Goal: Complete application form

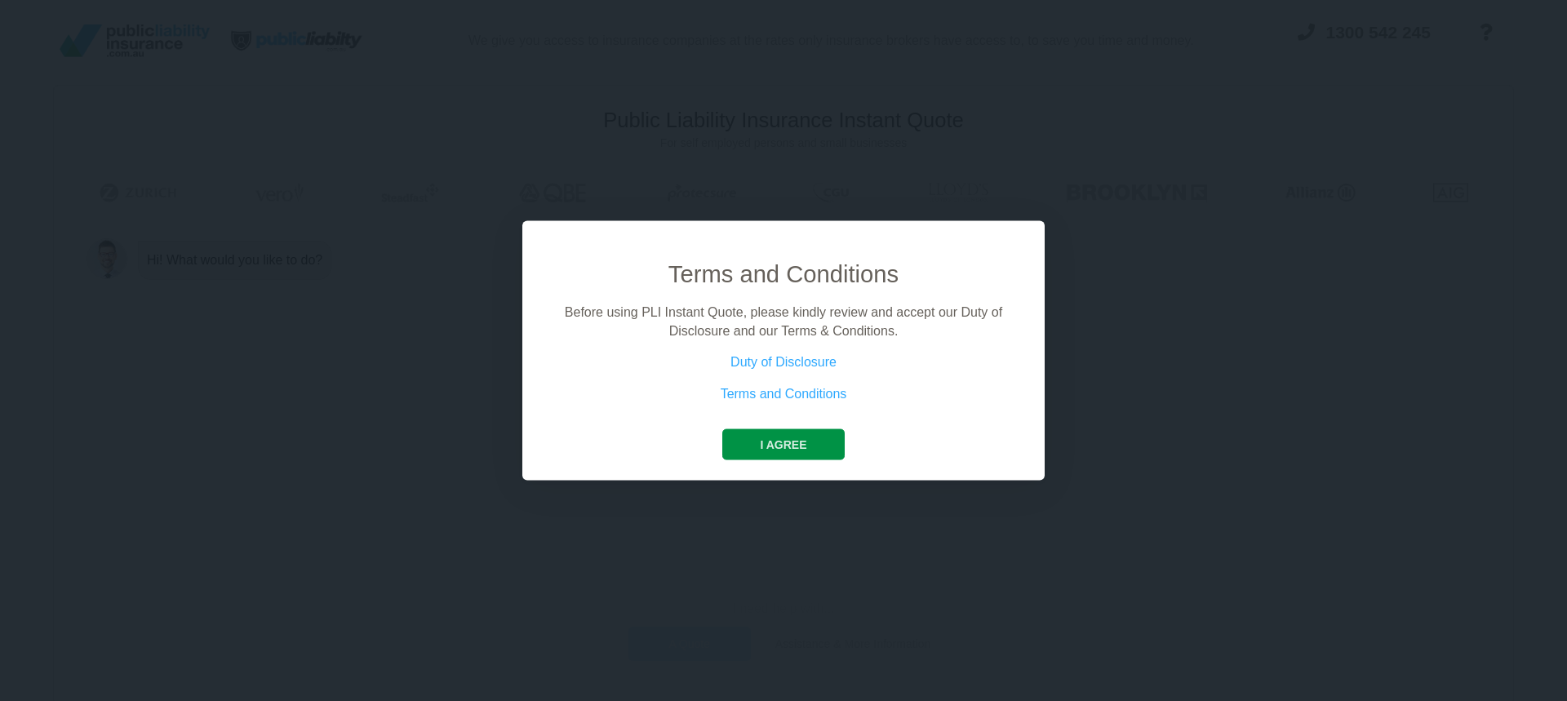
click at [788, 438] on button "I agree" at bounding box center [783, 444] width 122 height 31
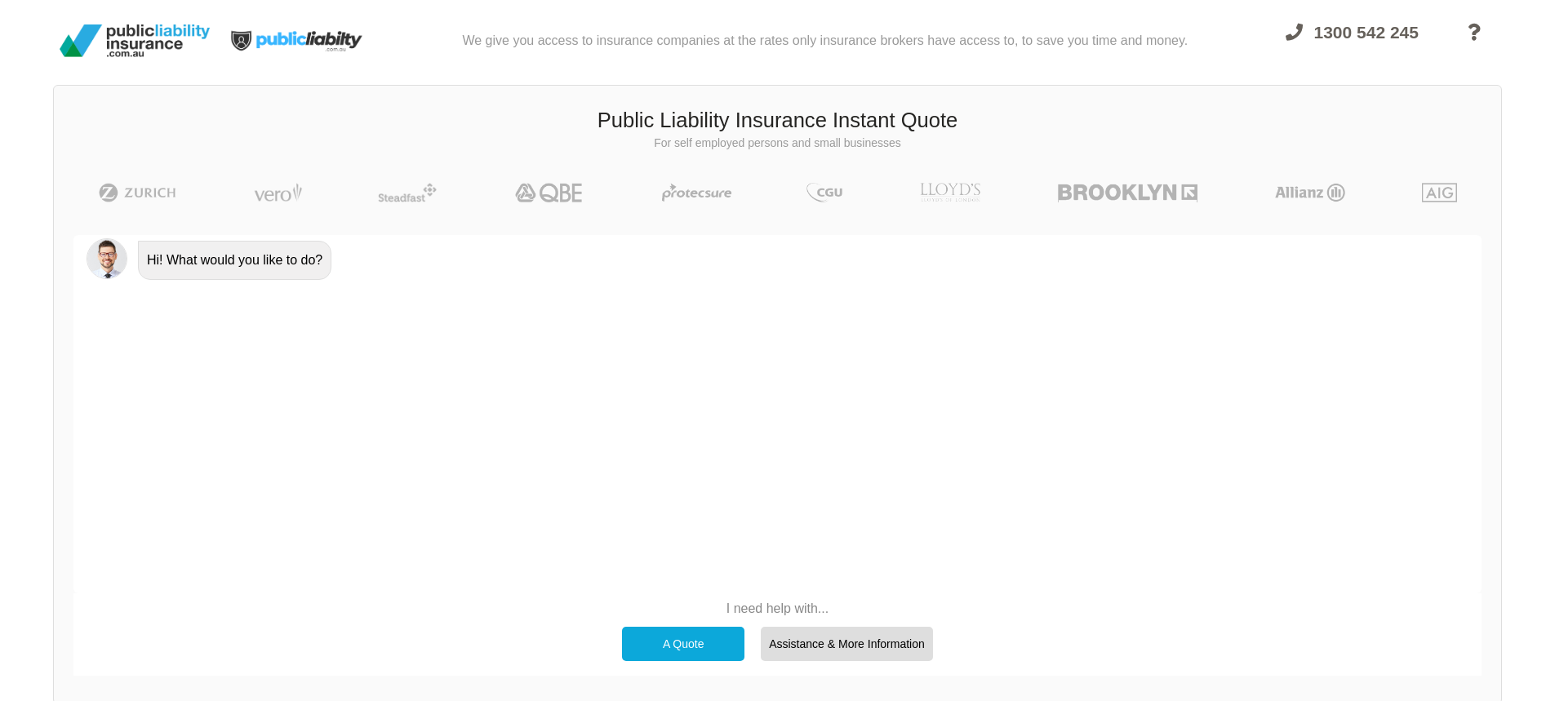
click at [681, 631] on div "A Quote" at bounding box center [683, 644] width 122 height 34
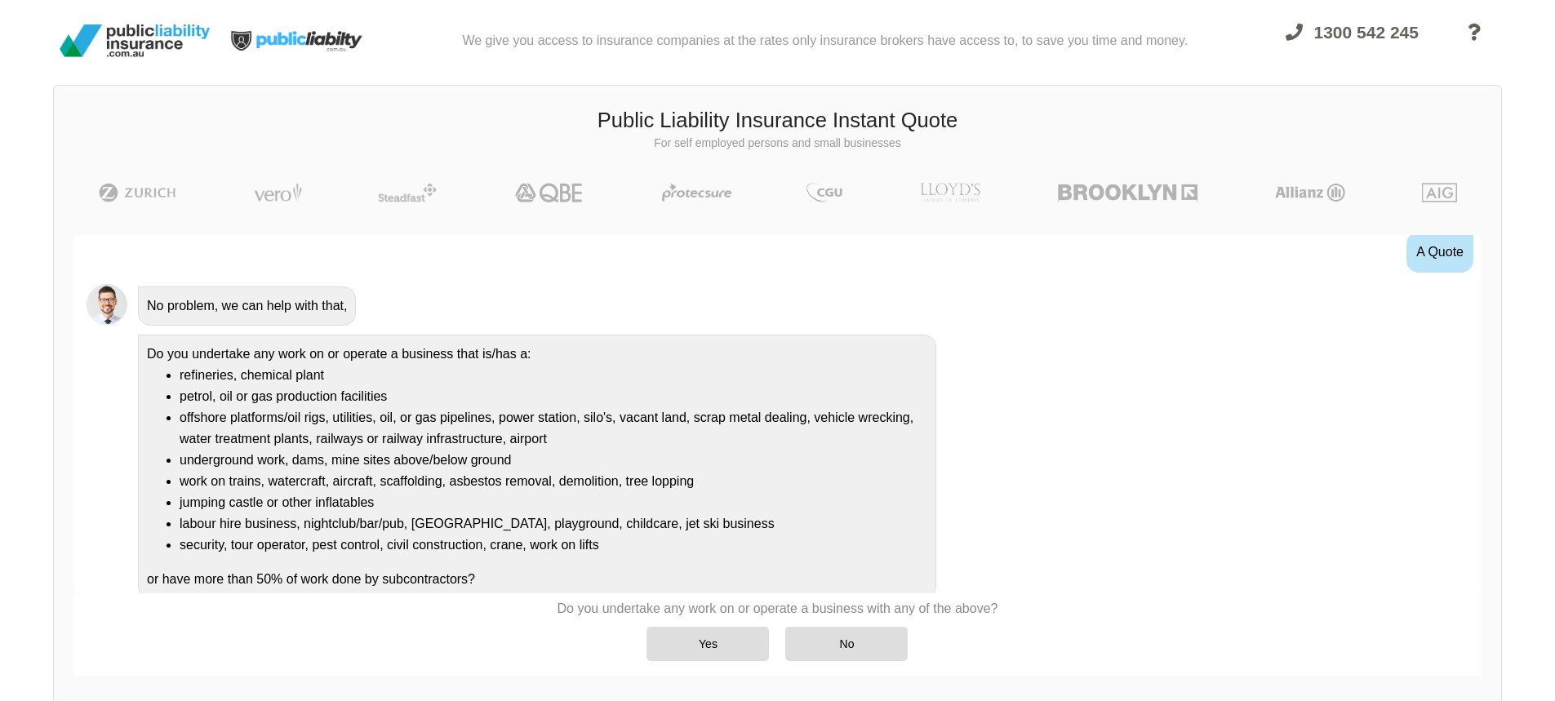
scroll to position [72, 0]
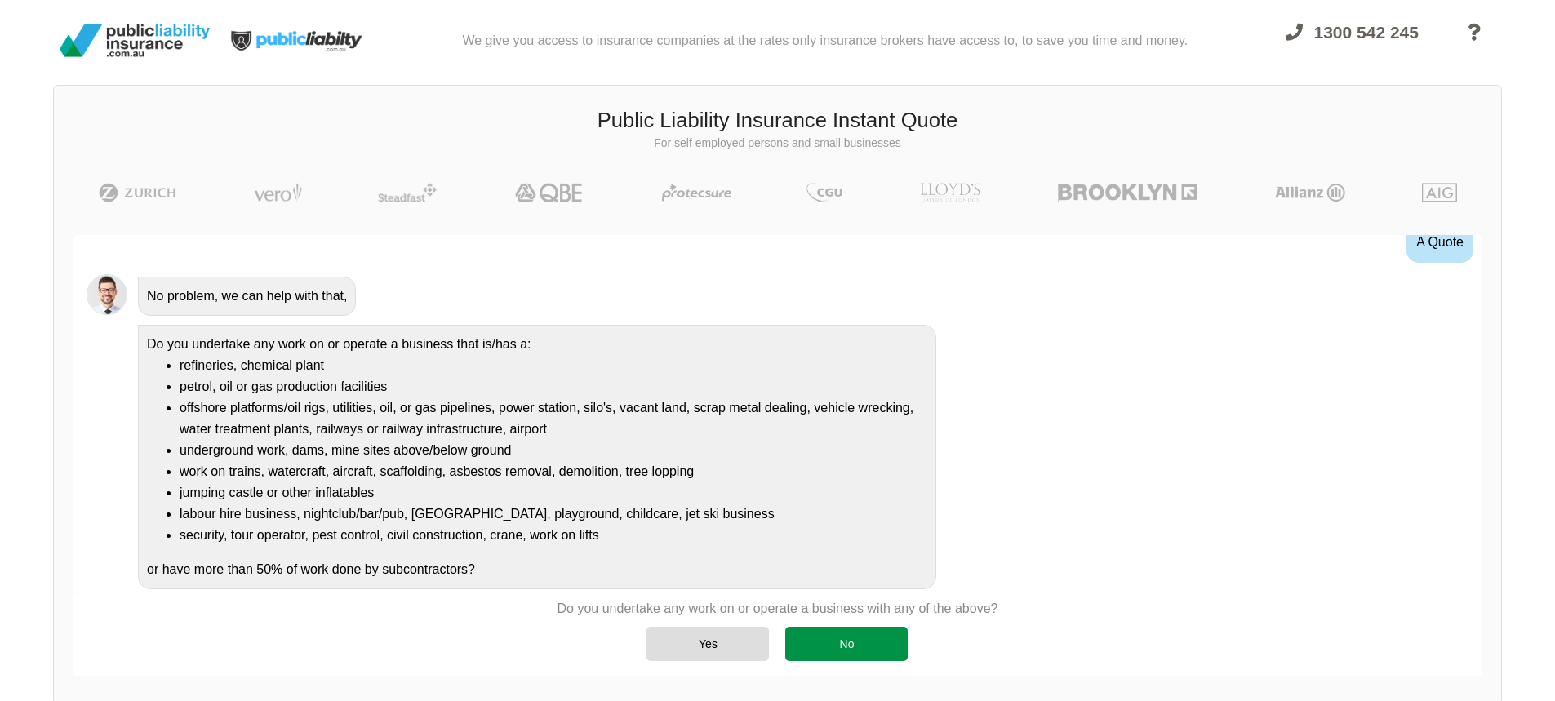
click at [867, 637] on div "No" at bounding box center [846, 644] width 122 height 34
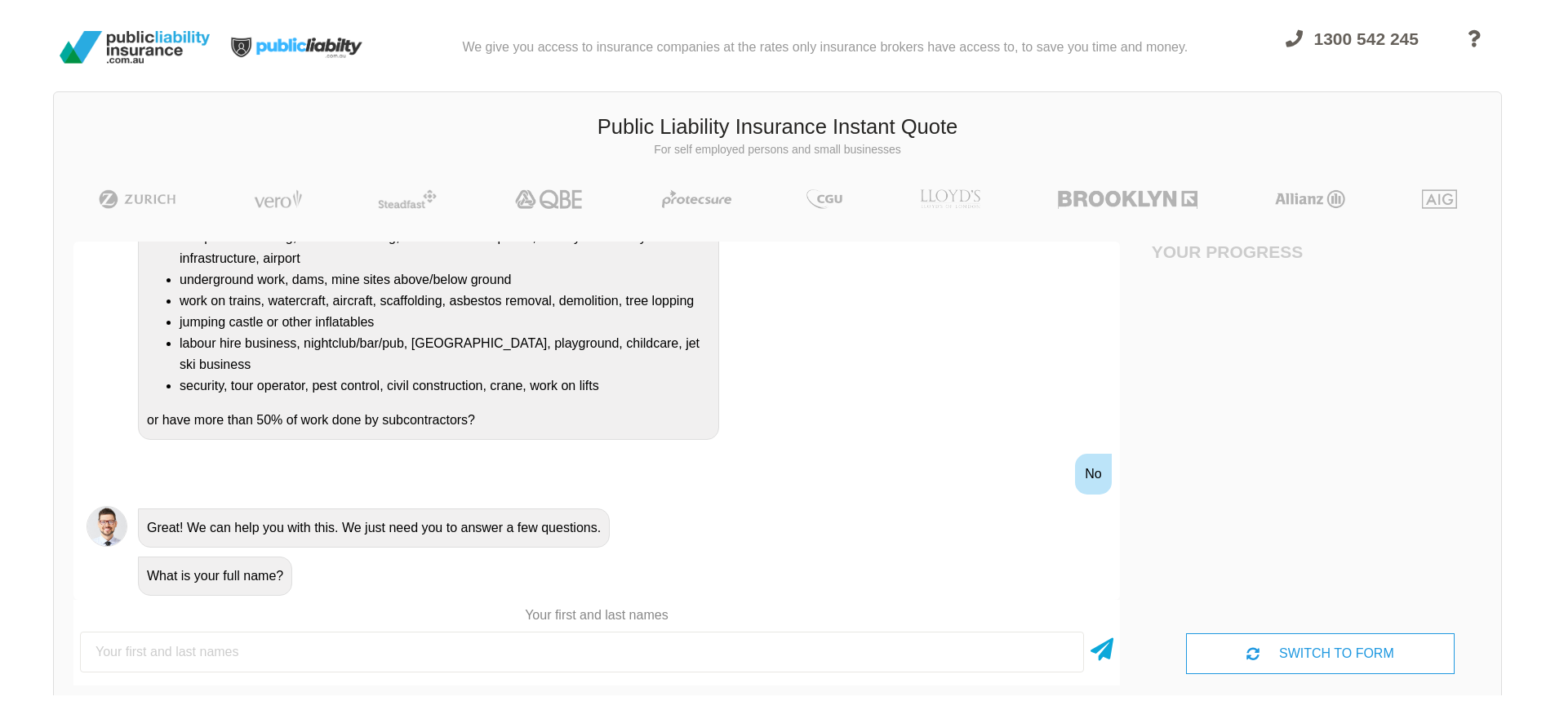
scroll to position [0, 0]
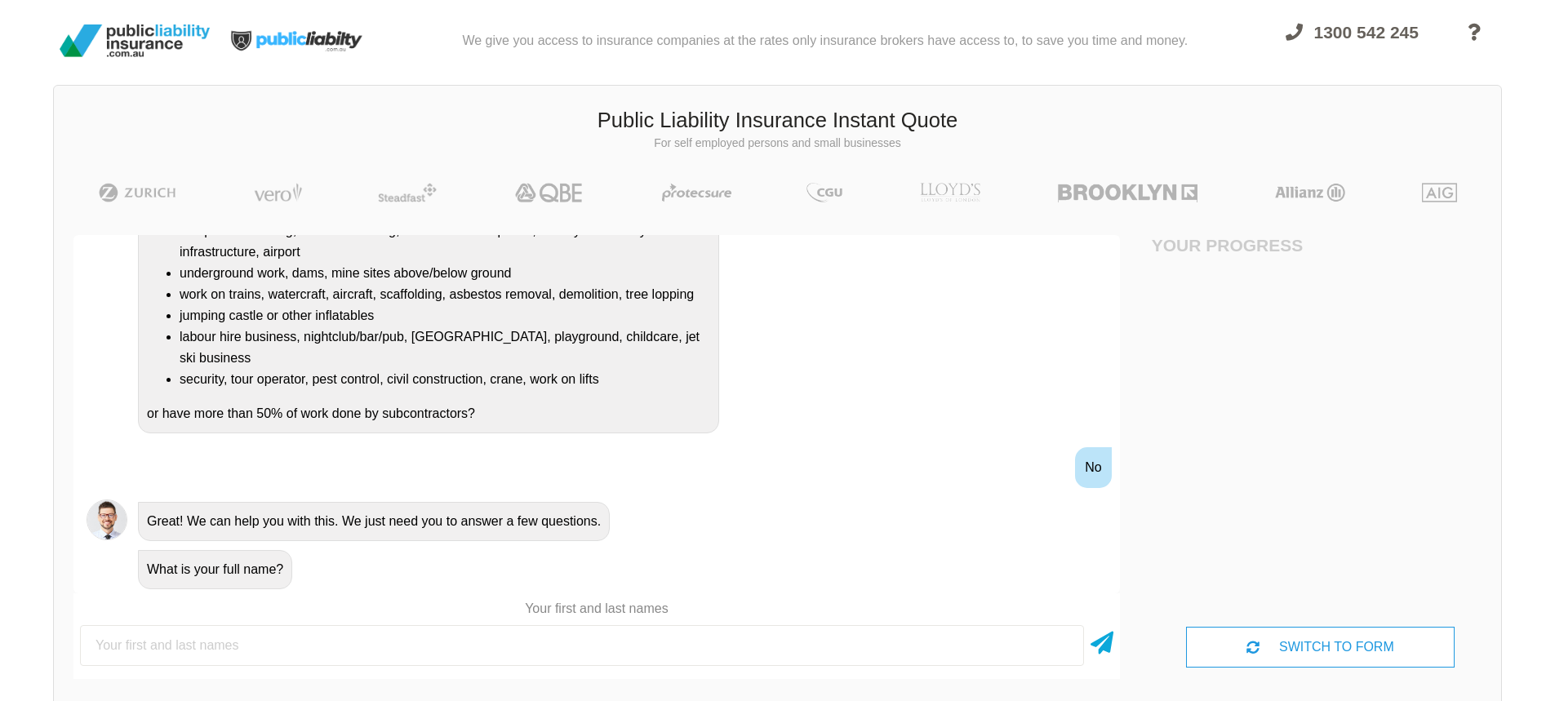
click at [826, 638] on input "text" at bounding box center [582, 645] width 1004 height 41
type input "[PERSON_NAME]"
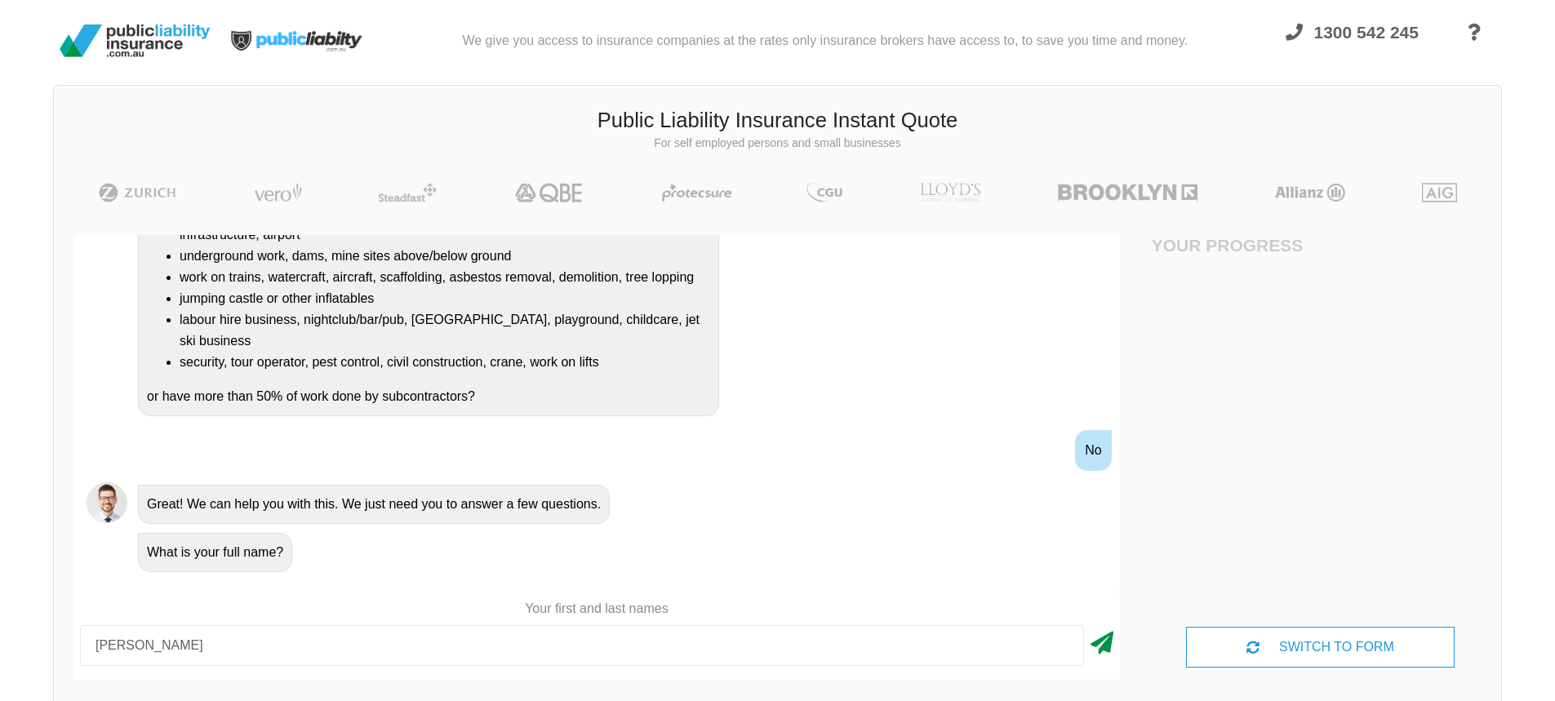
click at [1112, 648] on icon at bounding box center [1101, 639] width 23 height 29
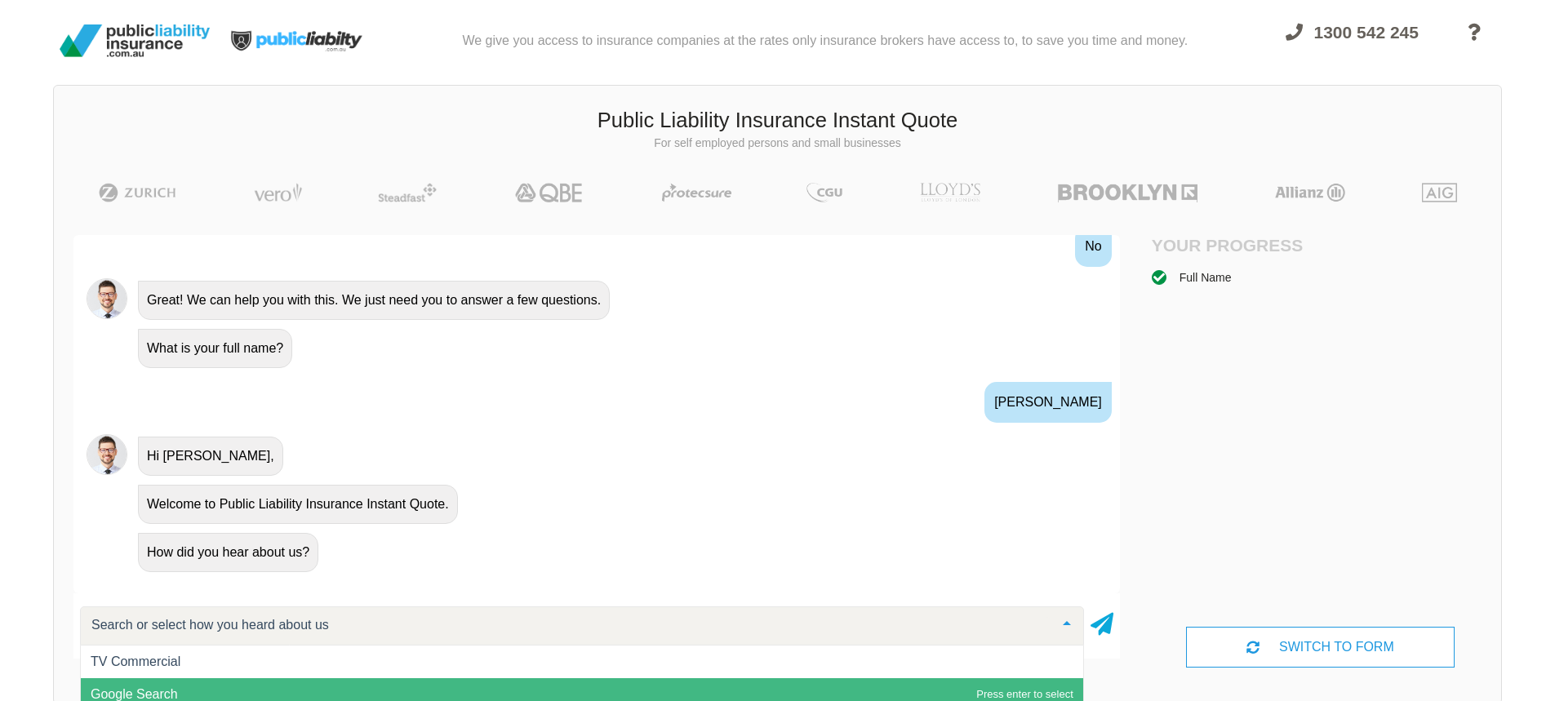
scroll to position [1, 0]
click at [1010, 695] on span "Google Search" at bounding box center [582, 693] width 1002 height 33
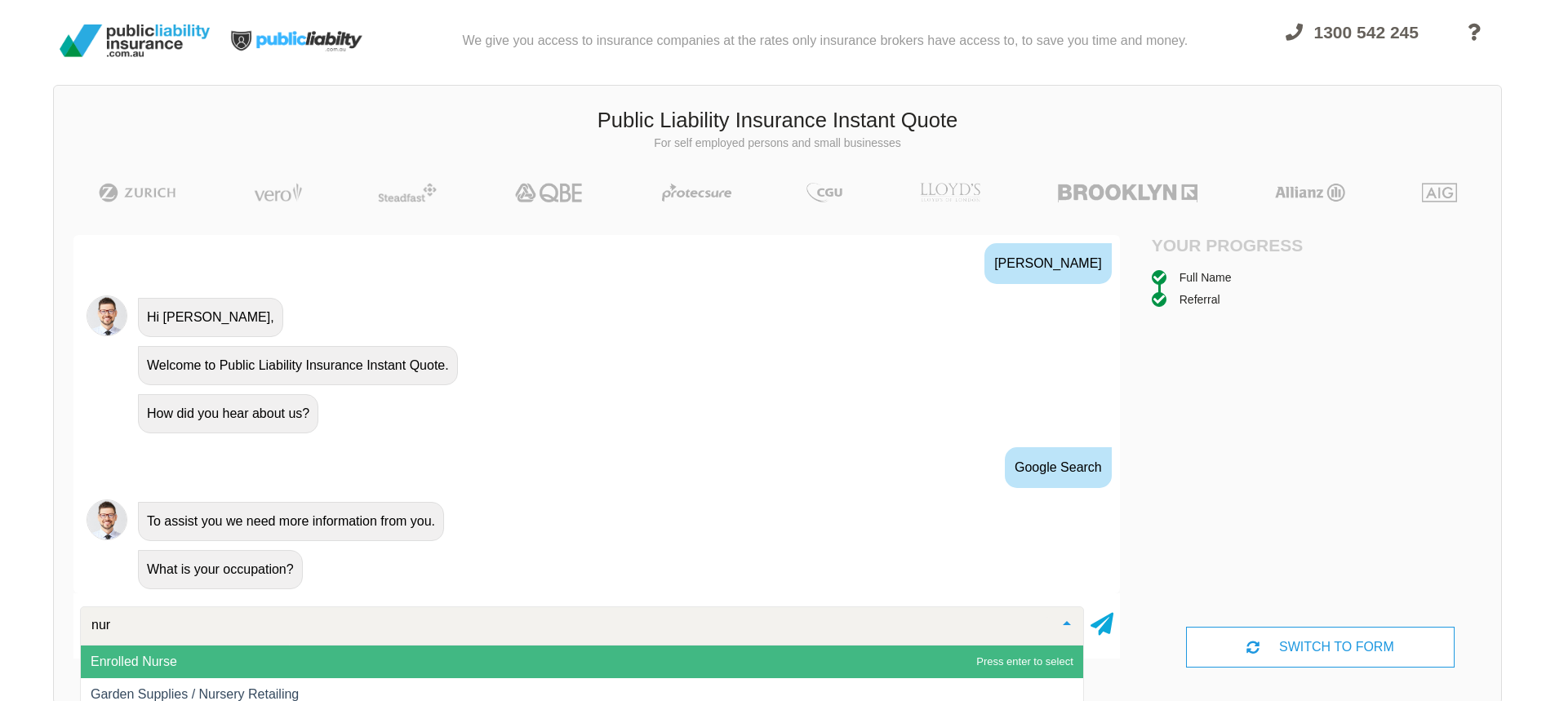
scroll to position [647, 0]
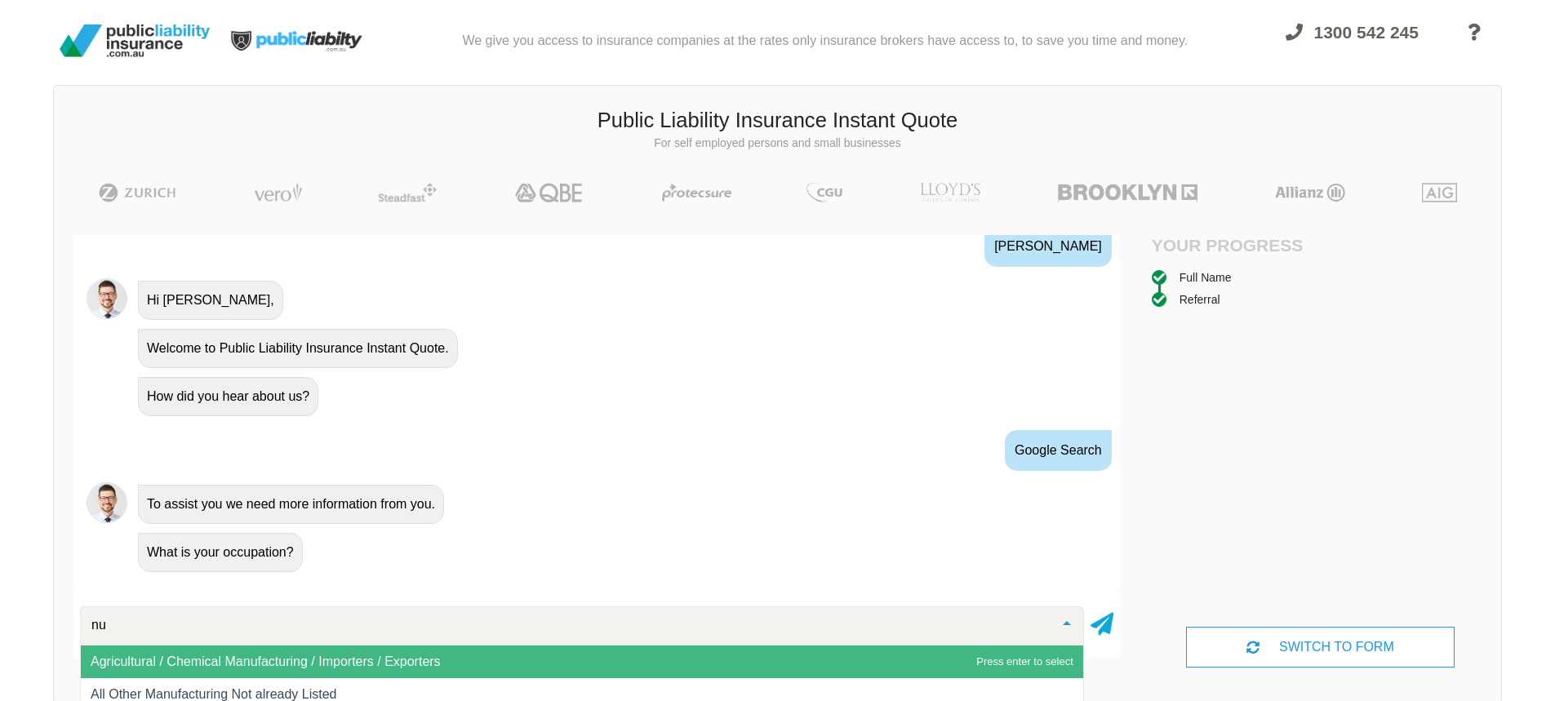
type input "n"
type input "r"
type input "nurse"
click at [845, 662] on span "Enrolled Nurse" at bounding box center [582, 661] width 1002 height 33
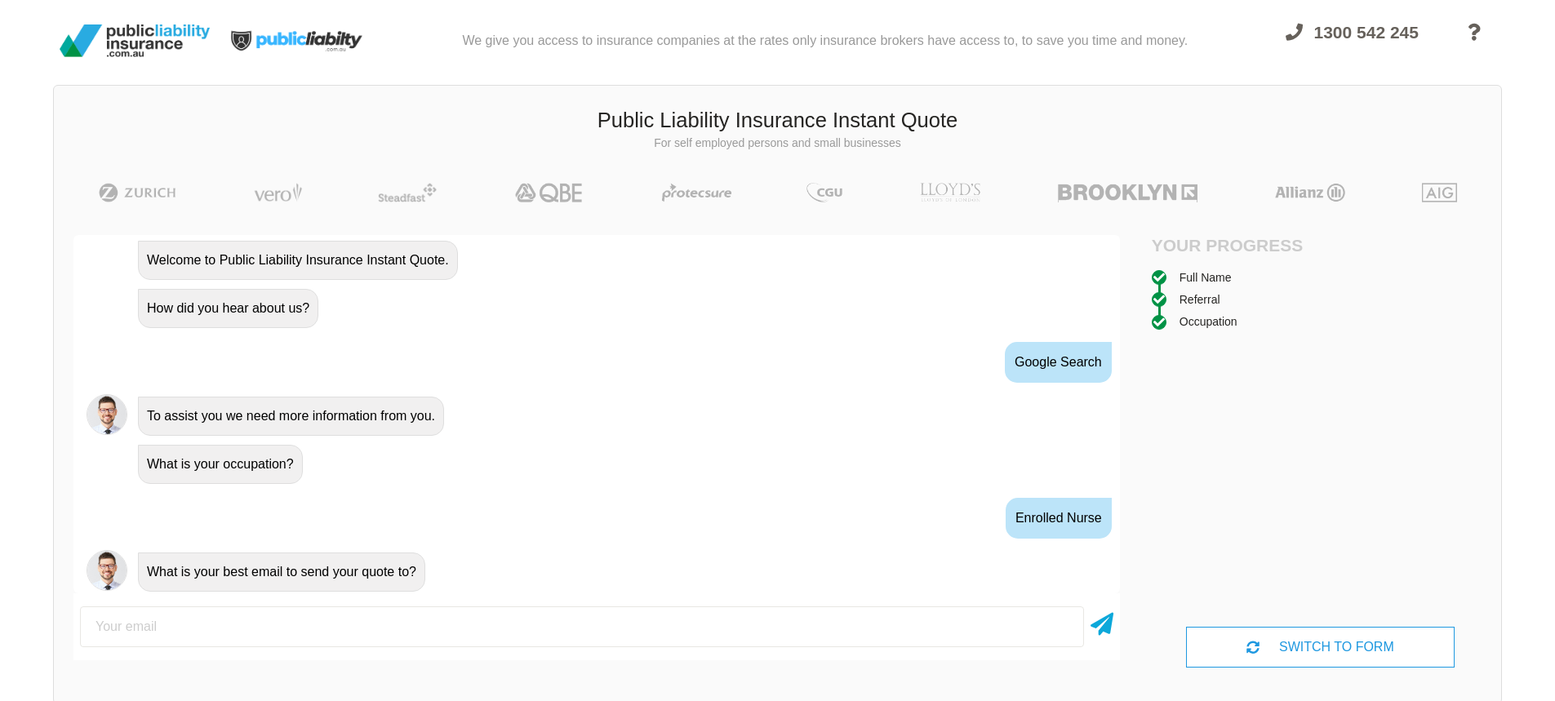
scroll to position [738, 0]
click at [812, 632] on input "email" at bounding box center [582, 626] width 1004 height 41
type input "[EMAIL_ADDRESS][DOMAIN_NAME]"
click at [1098, 628] on icon at bounding box center [1101, 620] width 23 height 29
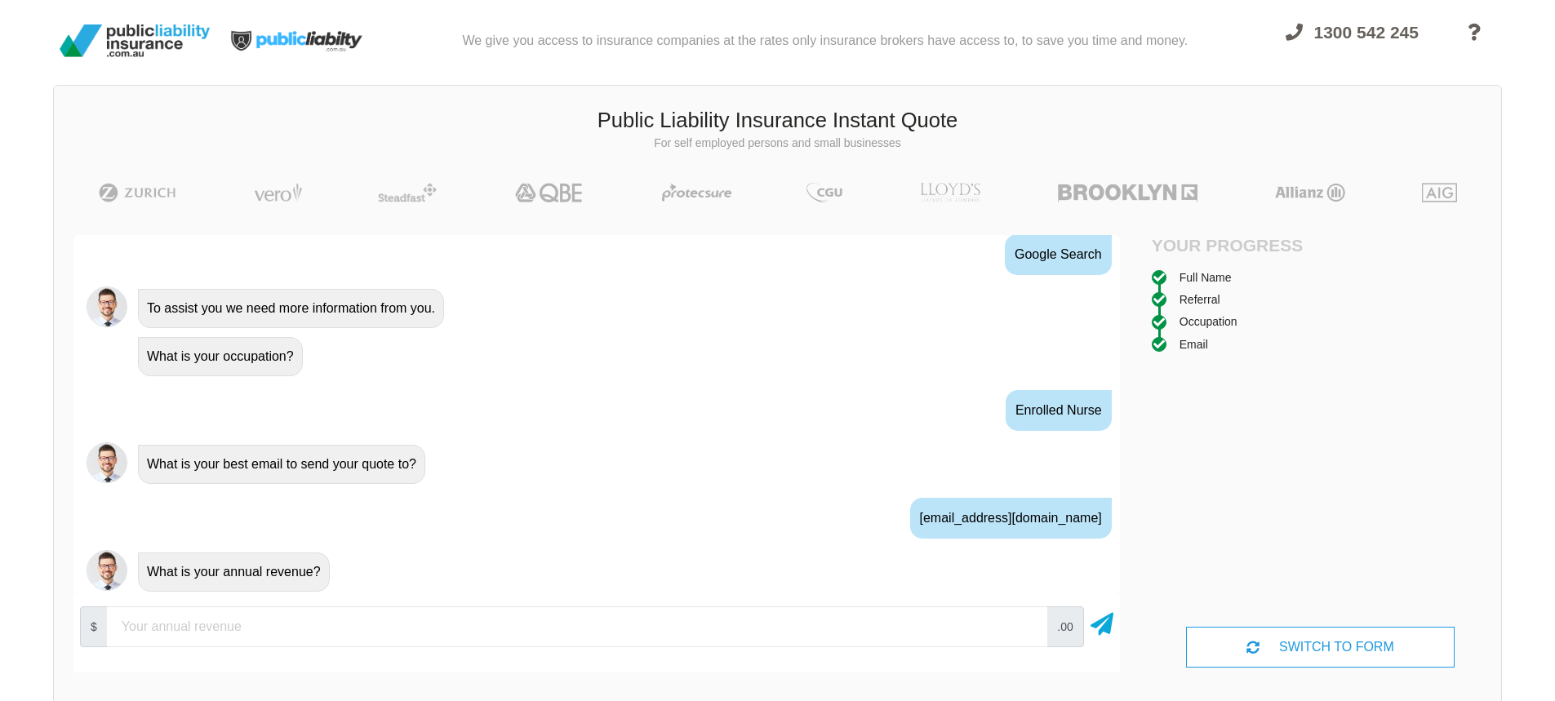
scroll to position [845, 0]
click at [931, 632] on input "number" at bounding box center [577, 626] width 940 height 41
click at [1106, 623] on icon at bounding box center [1101, 620] width 23 height 29
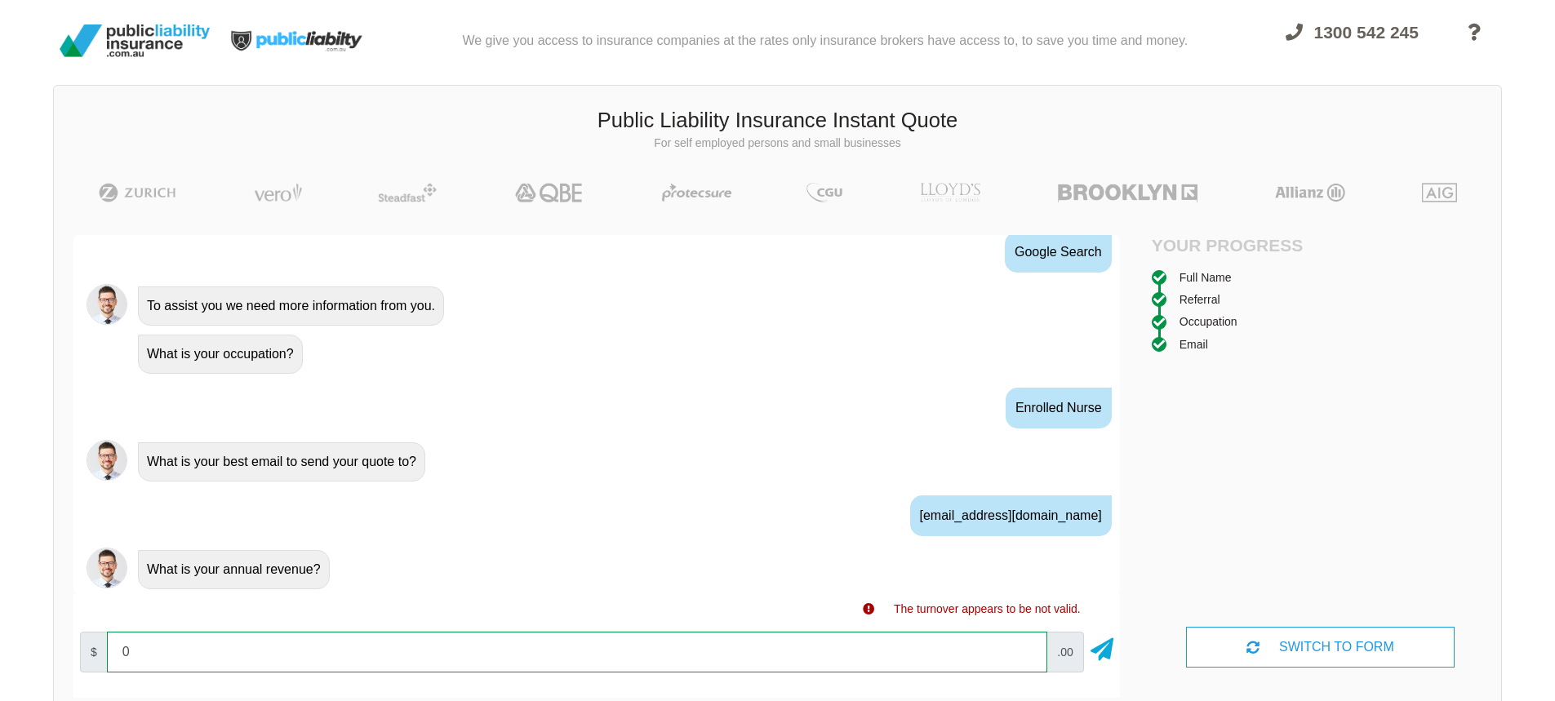
click at [969, 650] on input "0" at bounding box center [577, 652] width 940 height 41
type input "01000"
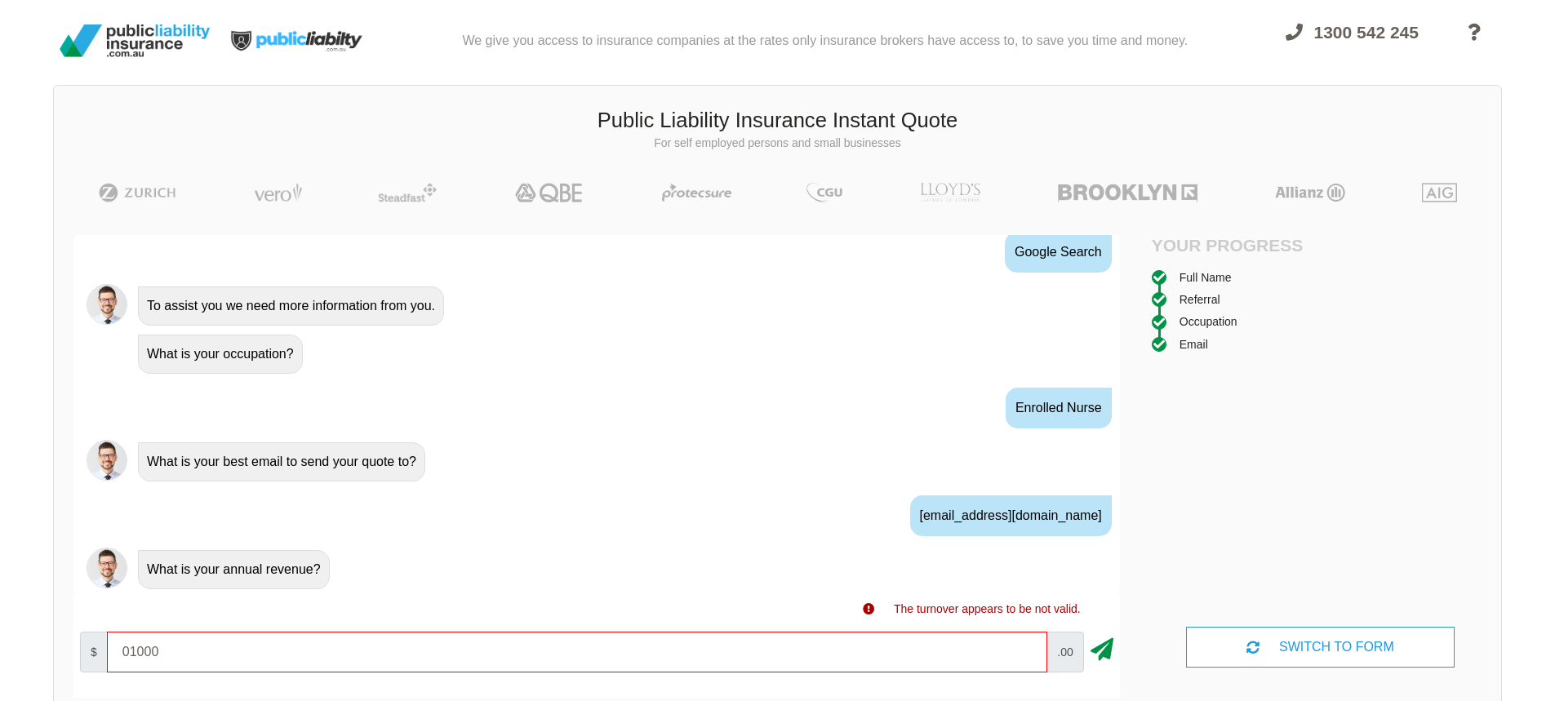
click at [1099, 650] on icon at bounding box center [1101, 646] width 23 height 29
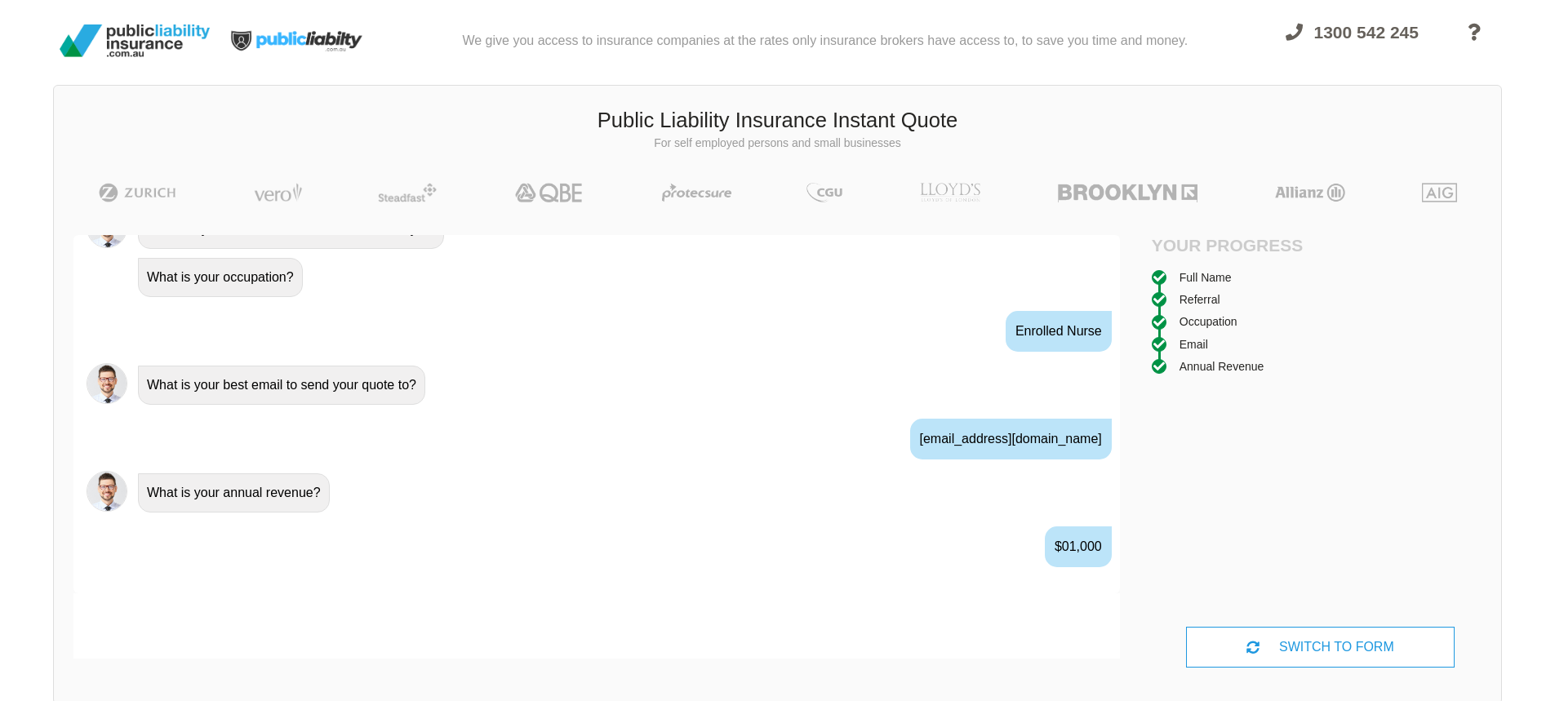
scroll to position [953, 0]
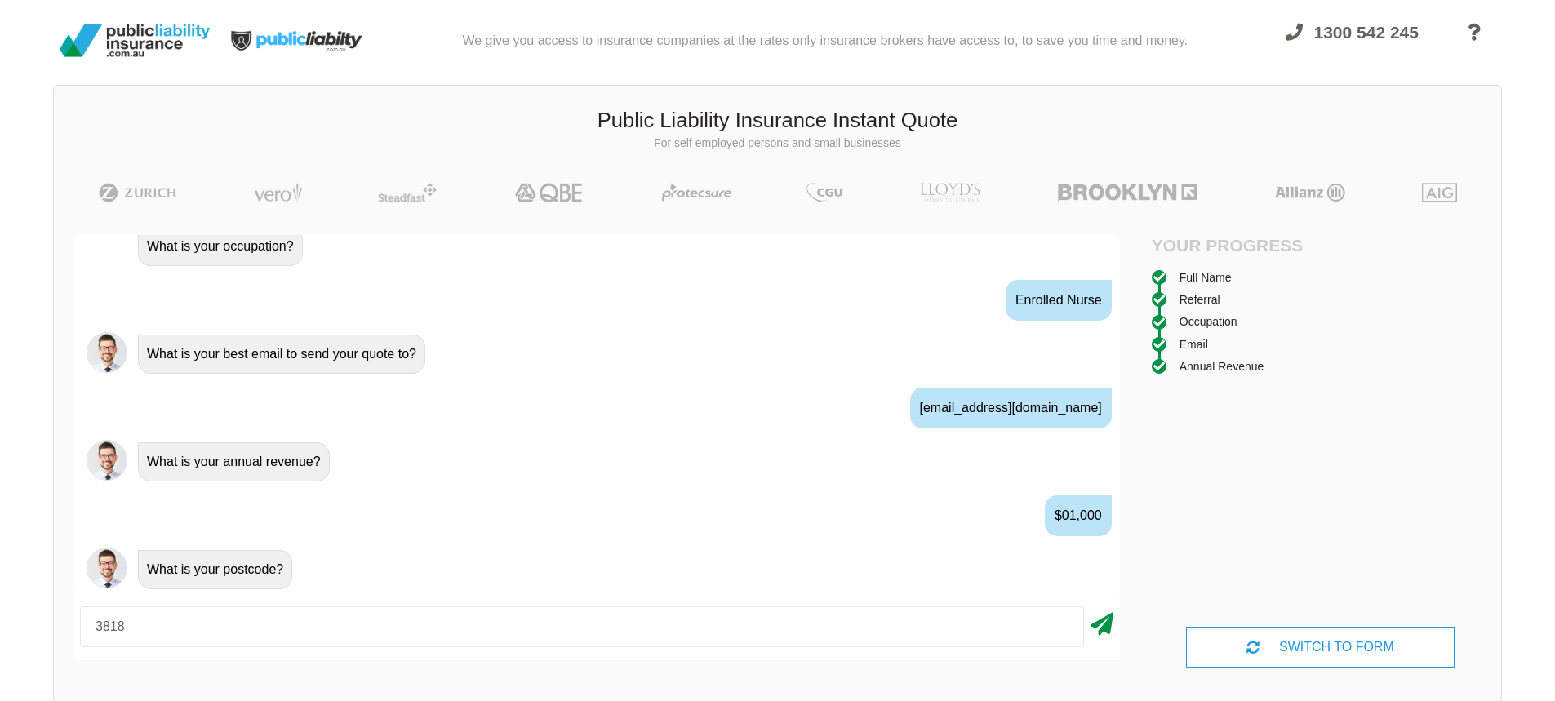
type input "3818"
click at [1102, 620] on icon at bounding box center [1101, 620] width 23 height 29
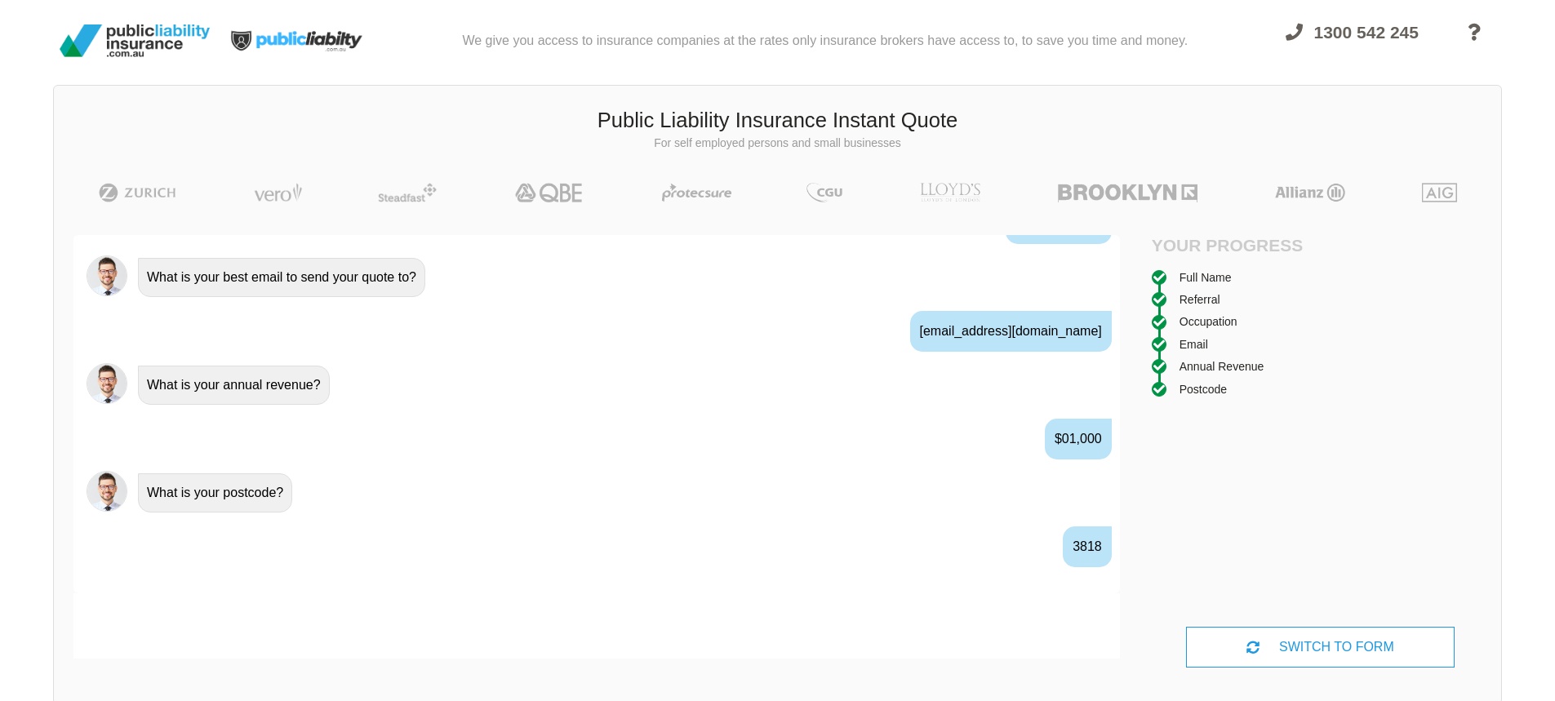
scroll to position [1061, 0]
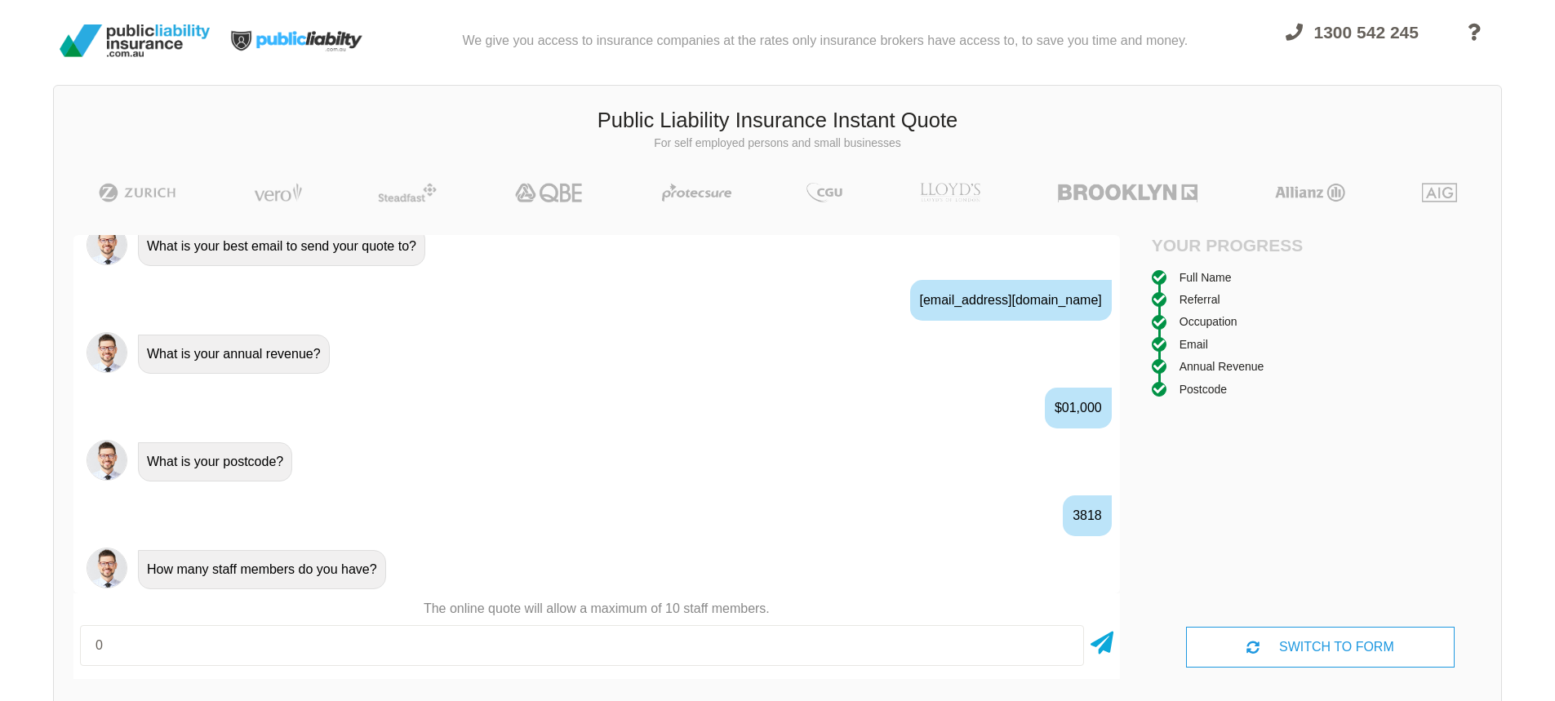
type input "0"
click at [1097, 654] on div at bounding box center [1101, 645] width 23 height 41
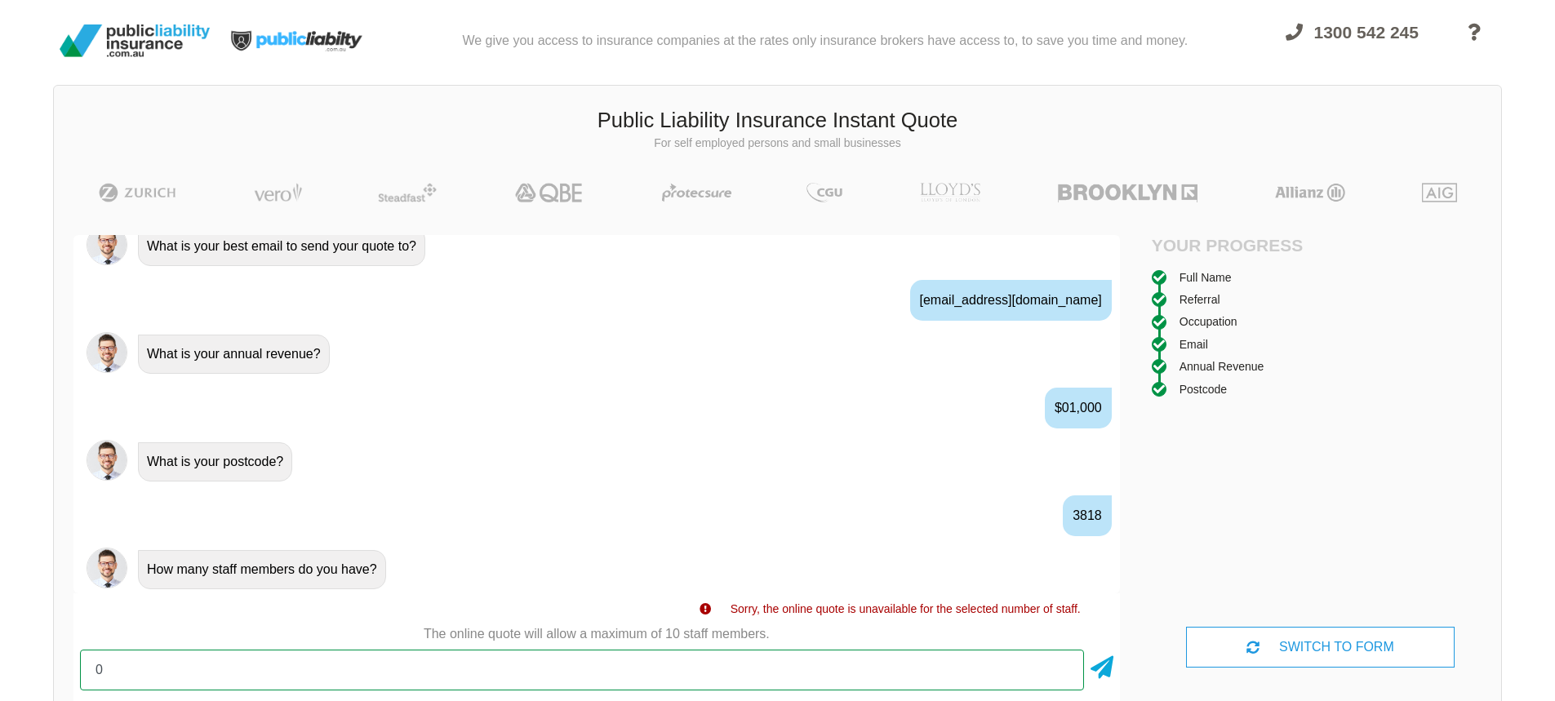
click at [992, 668] on input "0" at bounding box center [582, 670] width 1004 height 41
type input "1"
click at [1100, 668] on icon at bounding box center [1101, 664] width 23 height 29
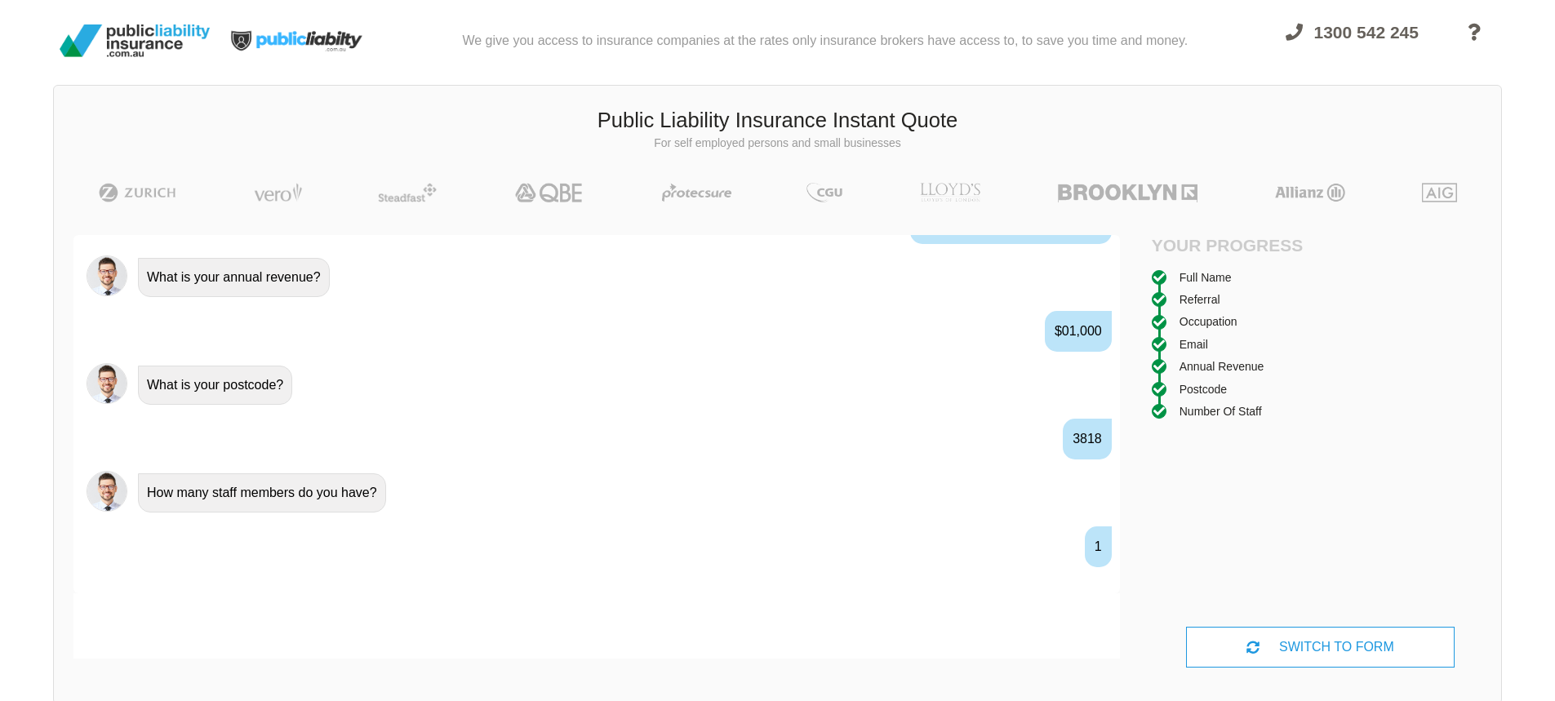
scroll to position [1169, 0]
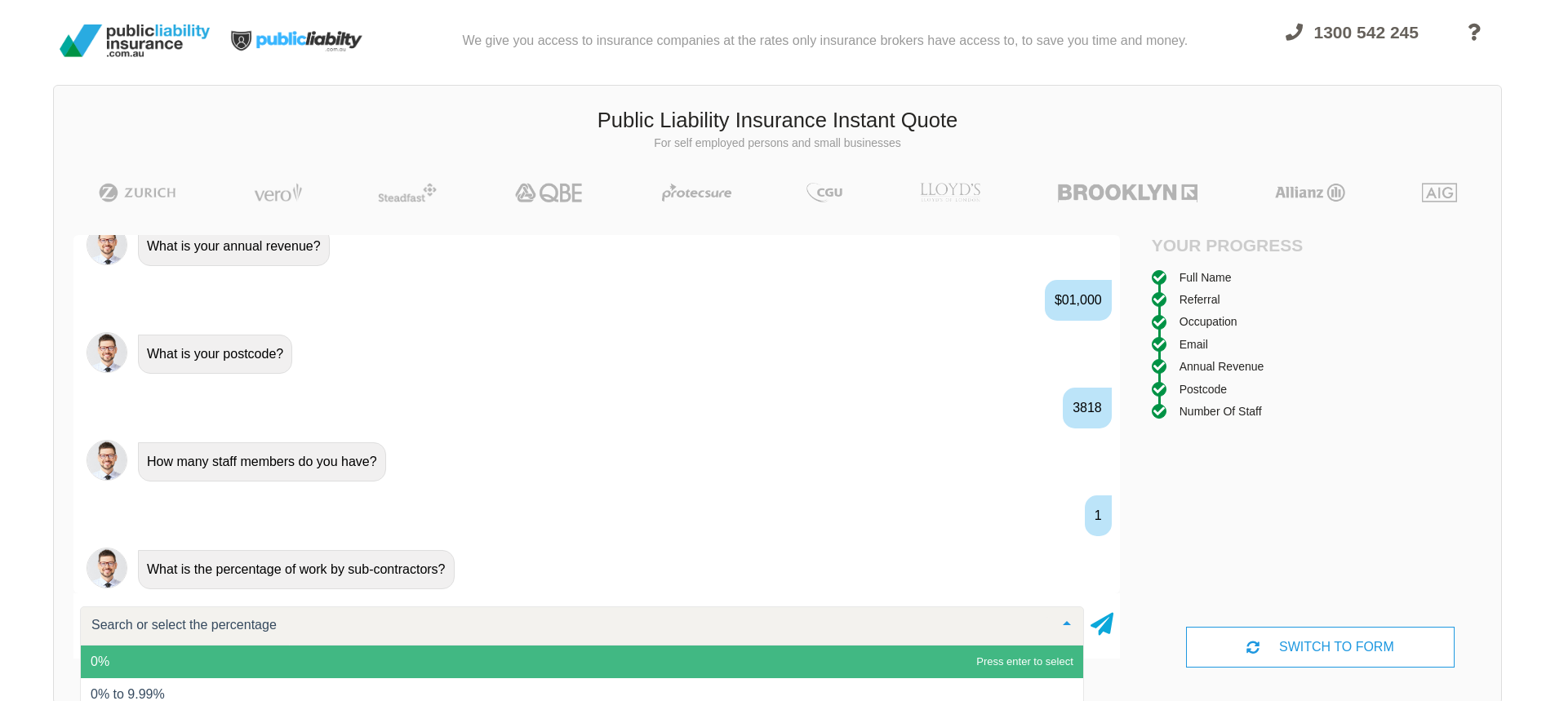
type input "0"
click at [939, 663] on span "0%" at bounding box center [582, 661] width 1002 height 33
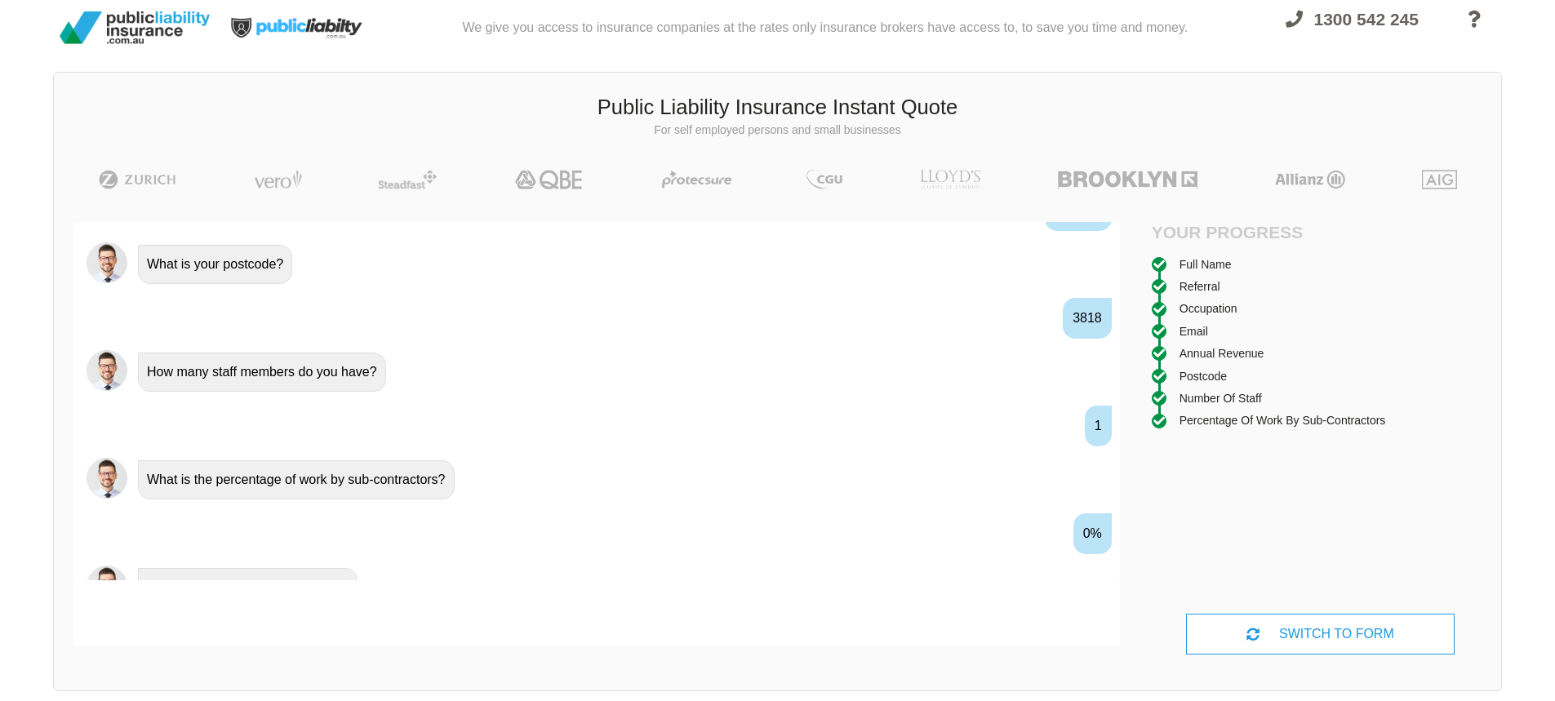
scroll to position [1276, 0]
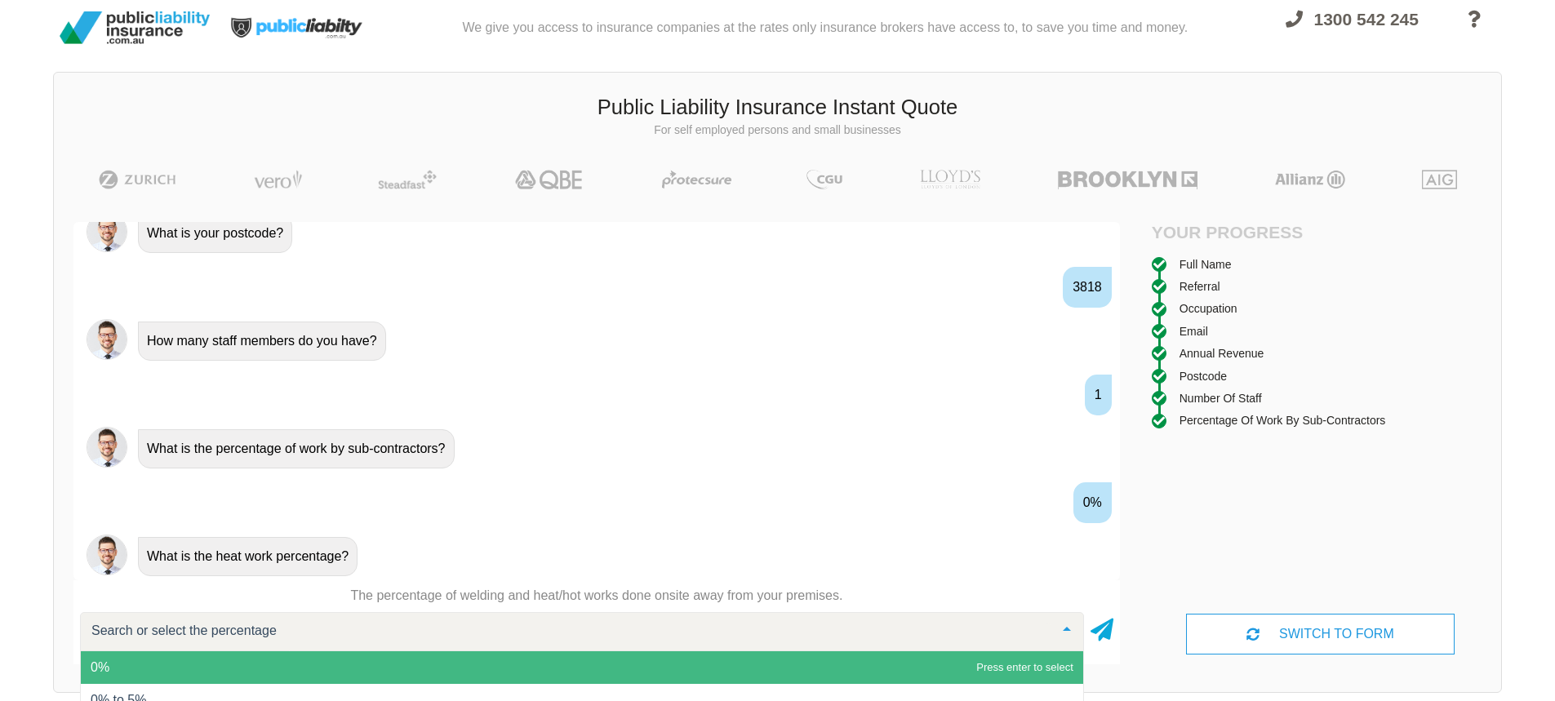
click at [1029, 665] on span "0%" at bounding box center [582, 667] width 1002 height 33
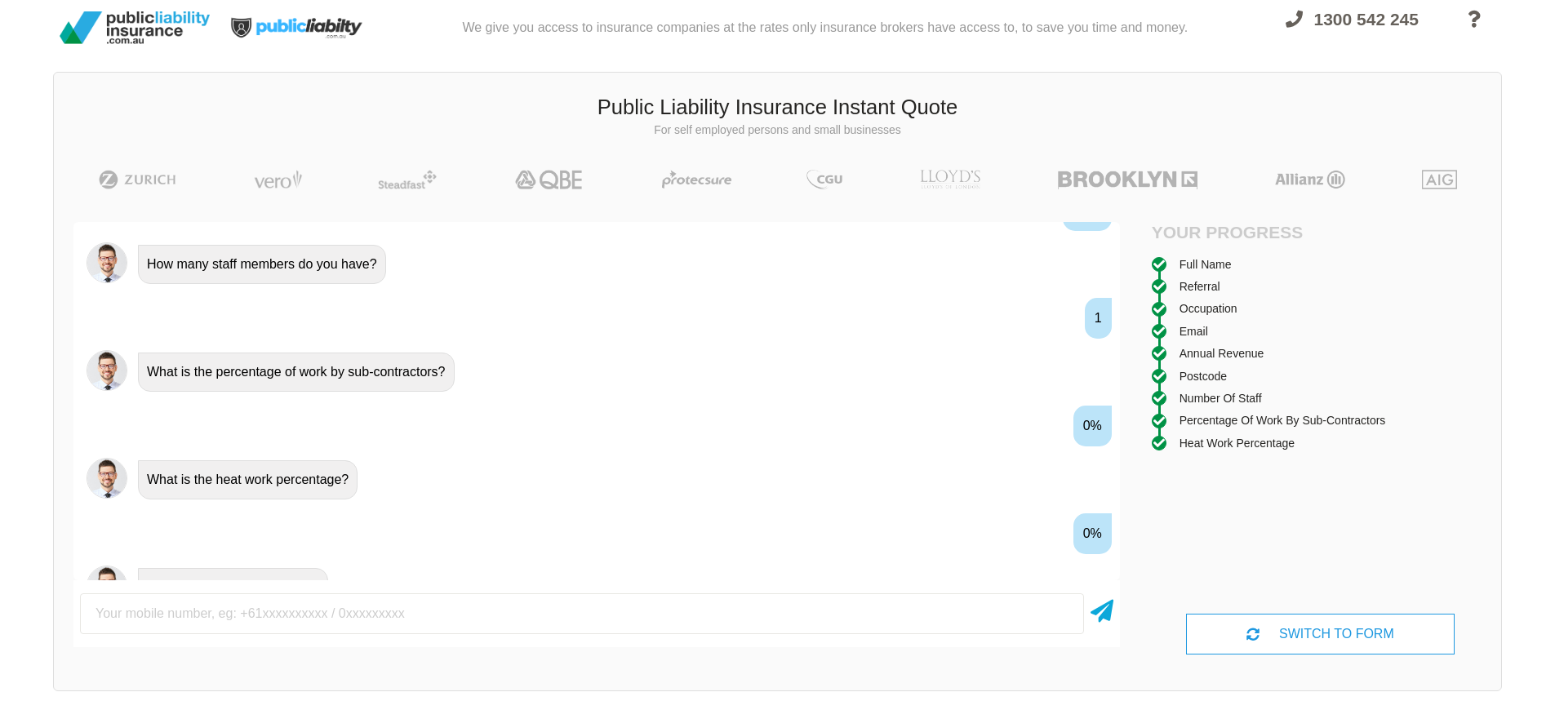
scroll to position [1384, 0]
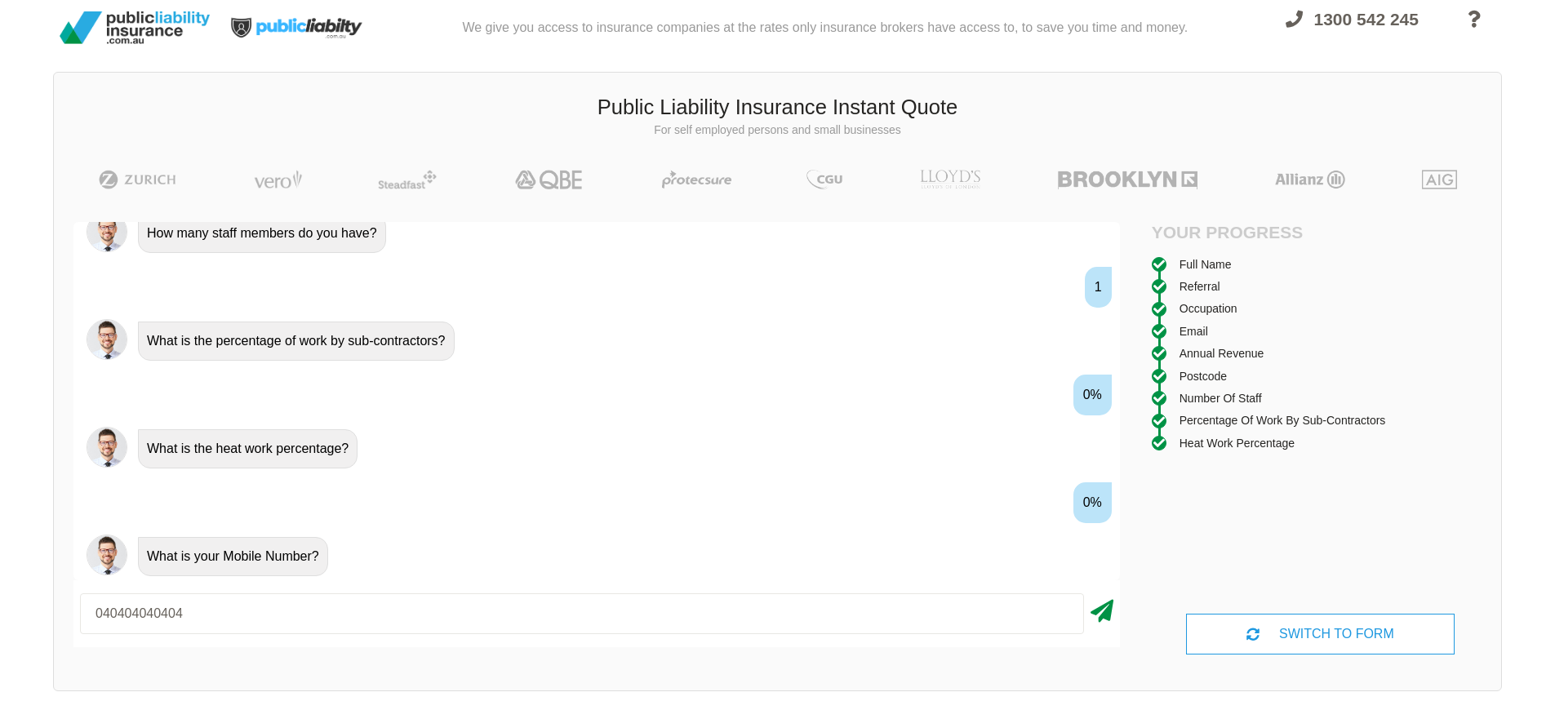
type input "040404040404"
click at [1106, 615] on icon at bounding box center [1101, 607] width 23 height 29
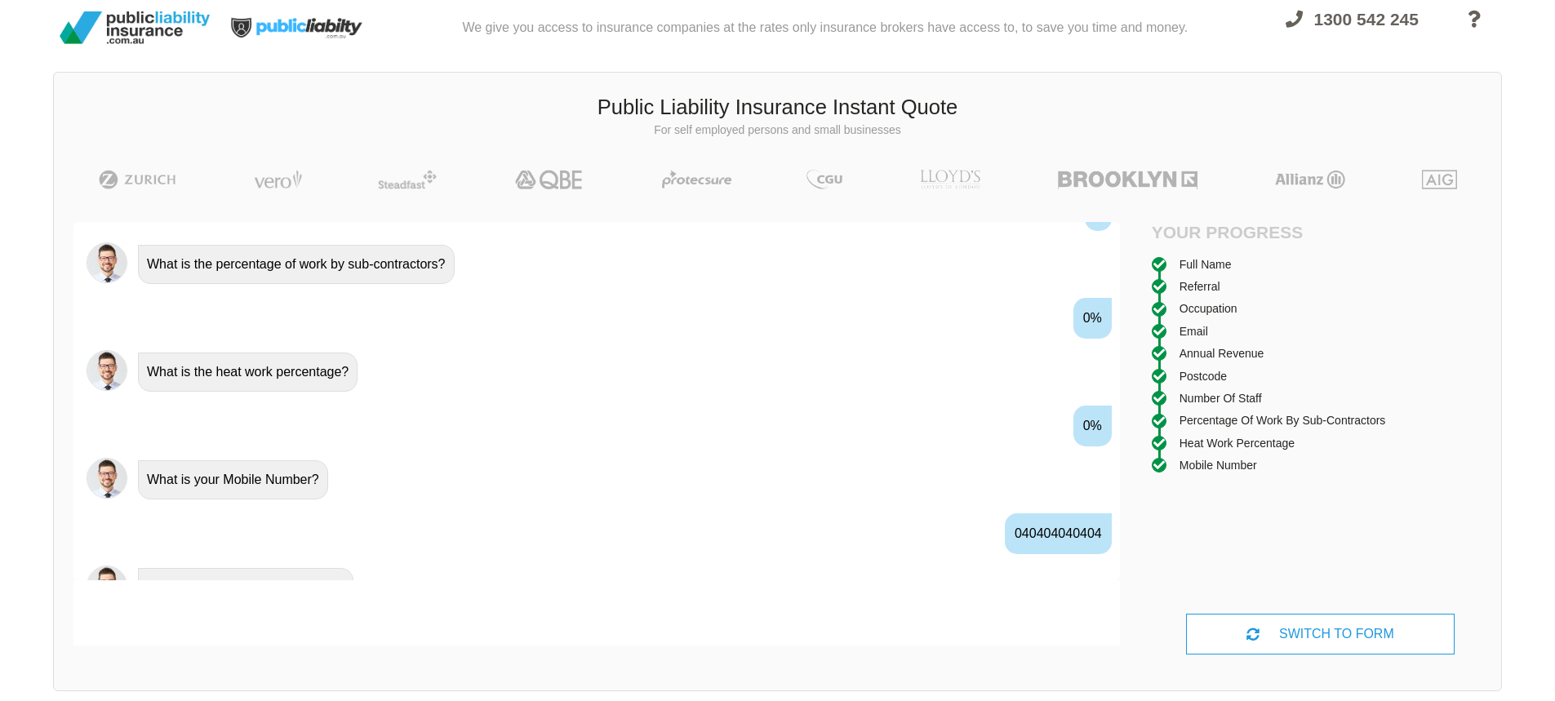
scroll to position [1492, 0]
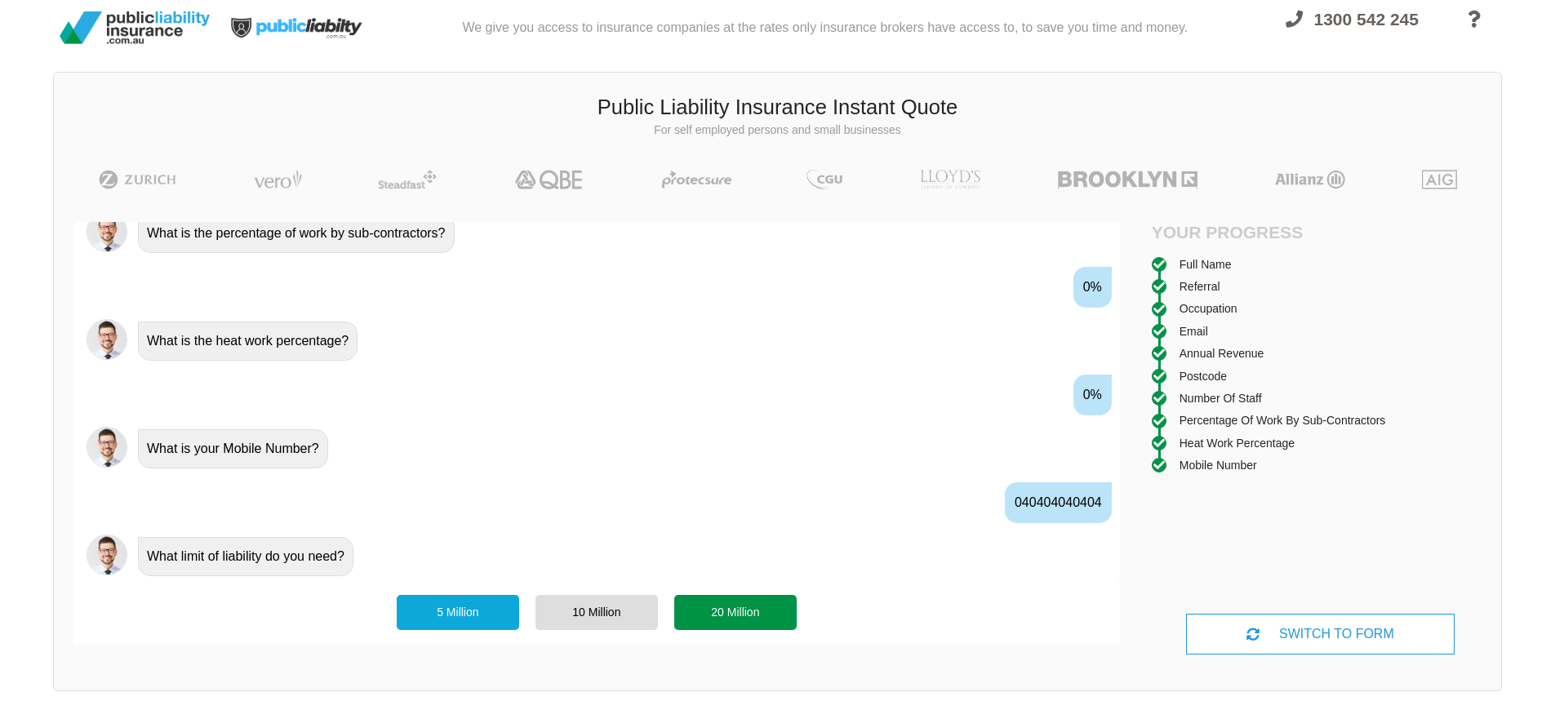
click at [710, 612] on div "20 Million" at bounding box center [735, 612] width 122 height 34
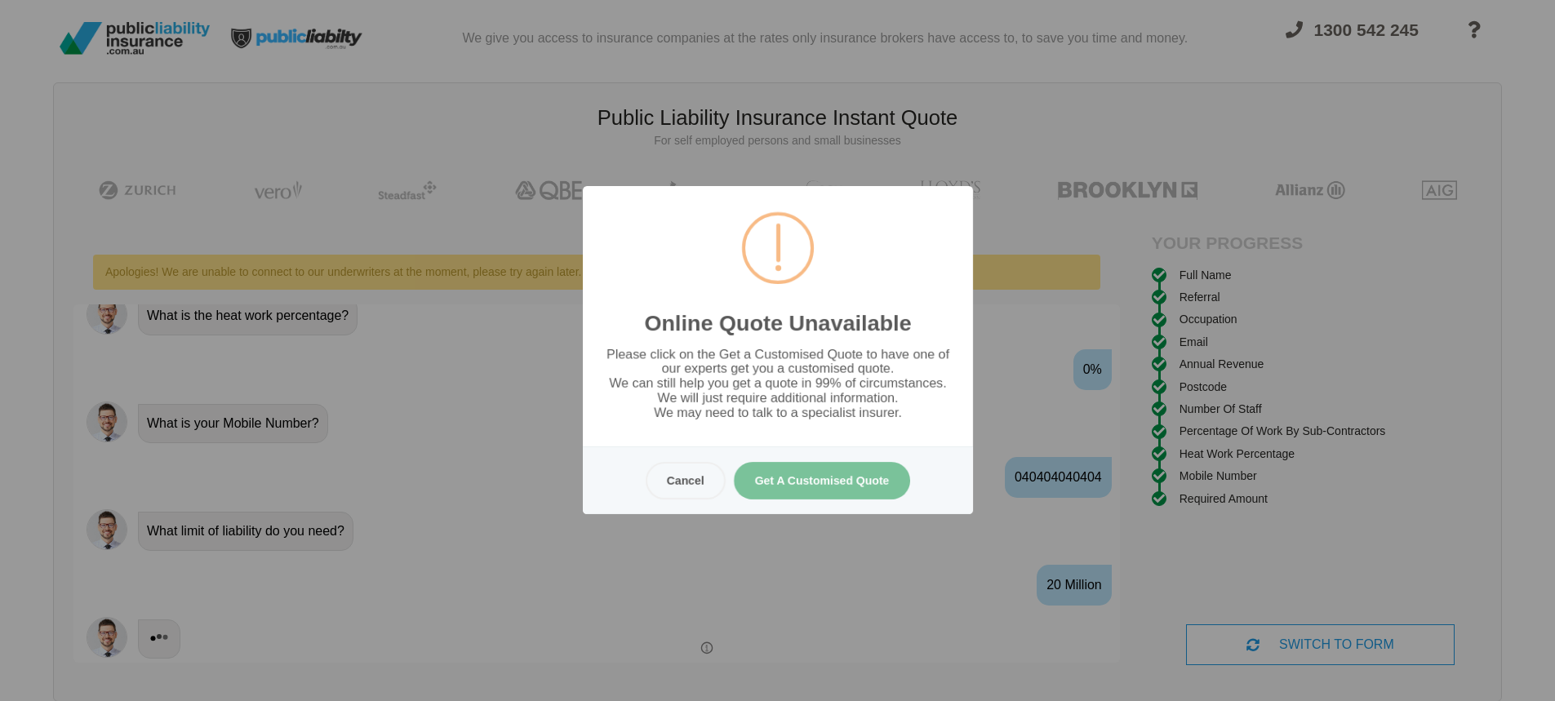
scroll to position [0, 0]
